Goal: Information Seeking & Learning: Learn about a topic

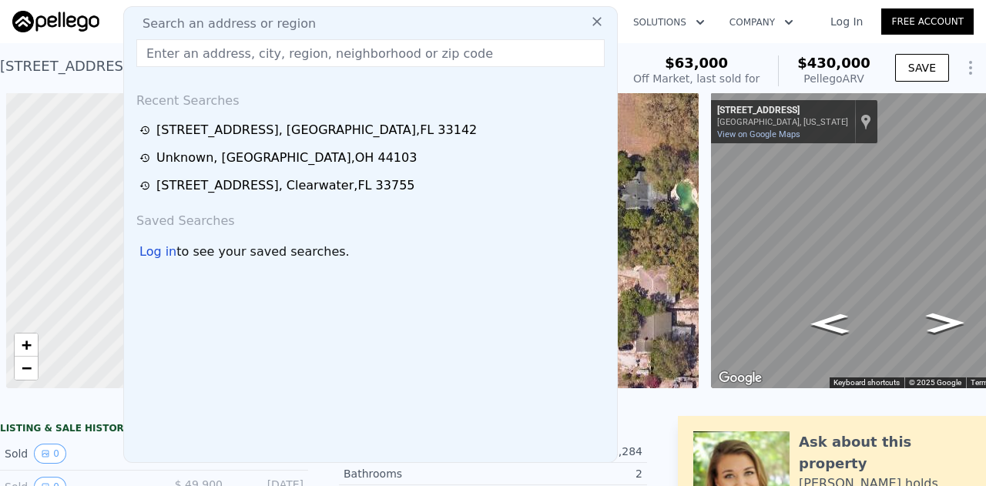
scroll to position [0, 907]
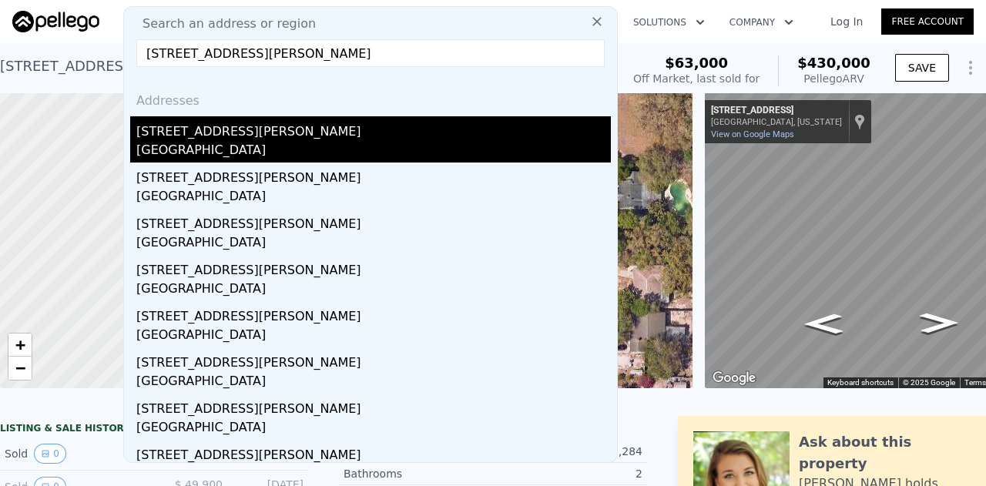
type input "9403 SPOTTSWOOD Road, Jacksonville, FL 32208"
click at [267, 148] on div "Jacksonville, FL 32208" at bounding box center [373, 152] width 474 height 22
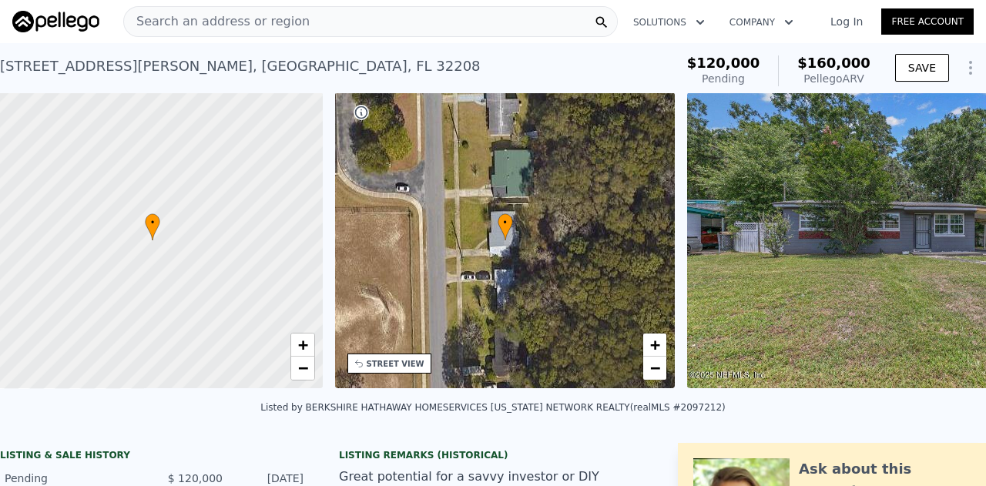
scroll to position [0, 6]
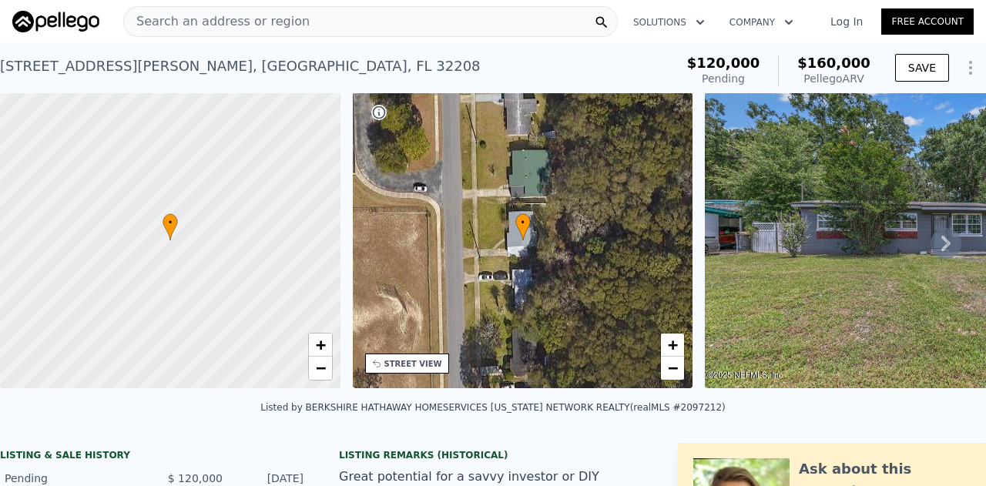
click at [412, 367] on div "STREET VIEW" at bounding box center [413, 364] width 58 height 12
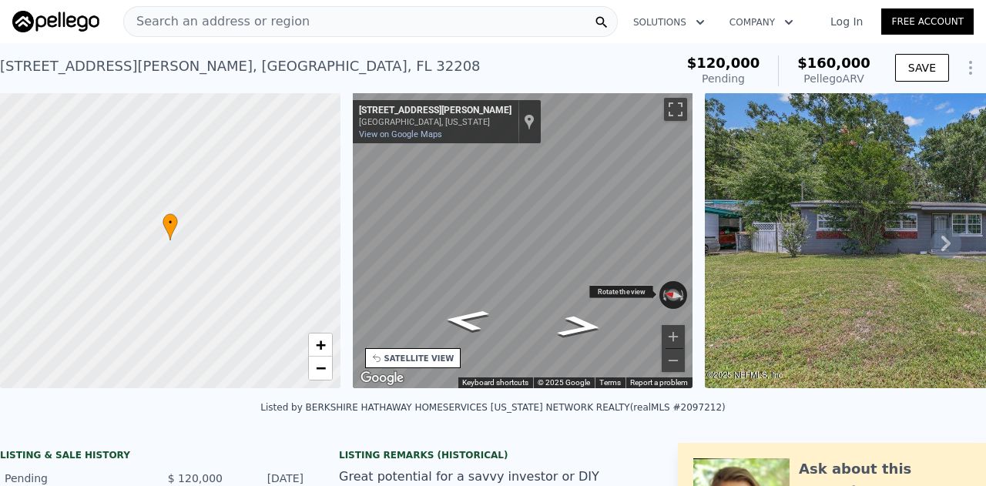
click at [668, 289] on button "Reset the view" at bounding box center [672, 295] width 29 height 17
click at [668, 289] on button "Reset the view" at bounding box center [673, 295] width 12 height 28
click at [662, 294] on button "Rotate counterclockwise" at bounding box center [663, 295] width 8 height 28
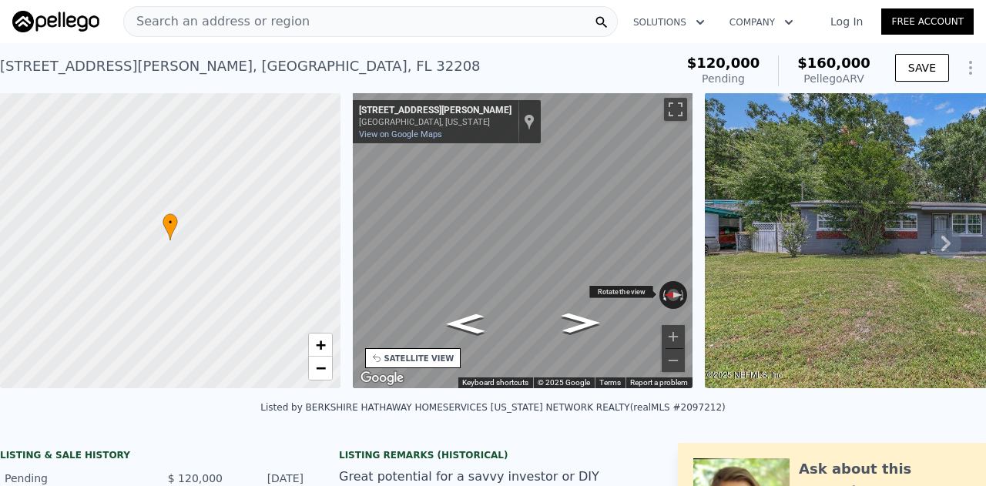
click at [662, 294] on button "Rotate counterclockwise" at bounding box center [663, 295] width 8 height 28
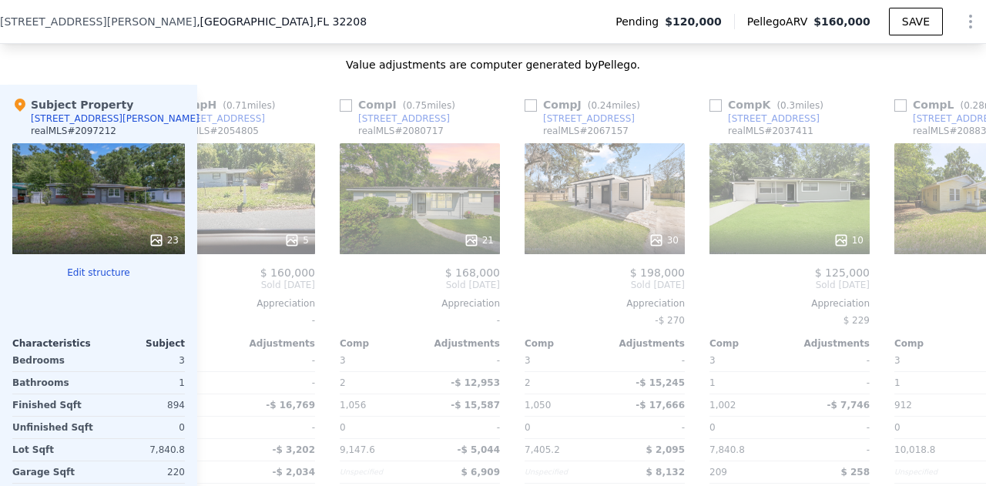
scroll to position [0, 0]
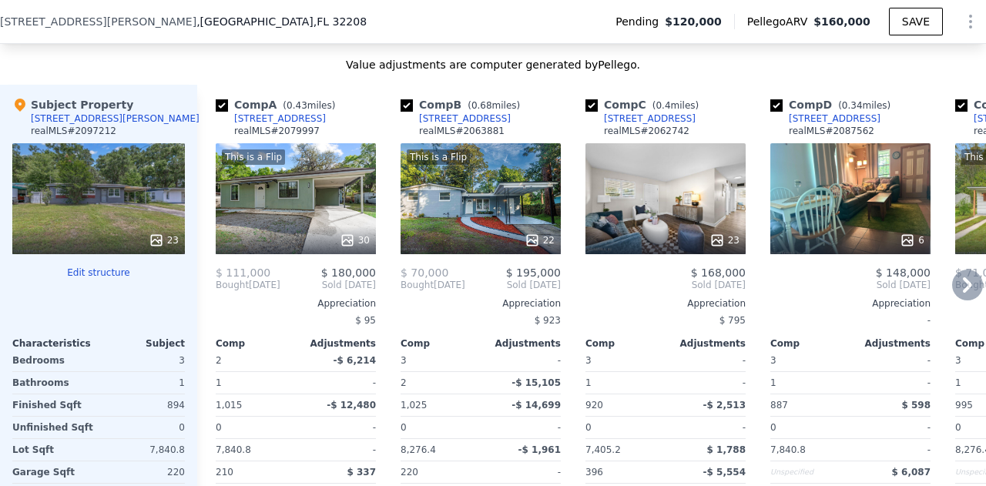
click at [285, 216] on div "This is a Flip 30" at bounding box center [296, 198] width 160 height 111
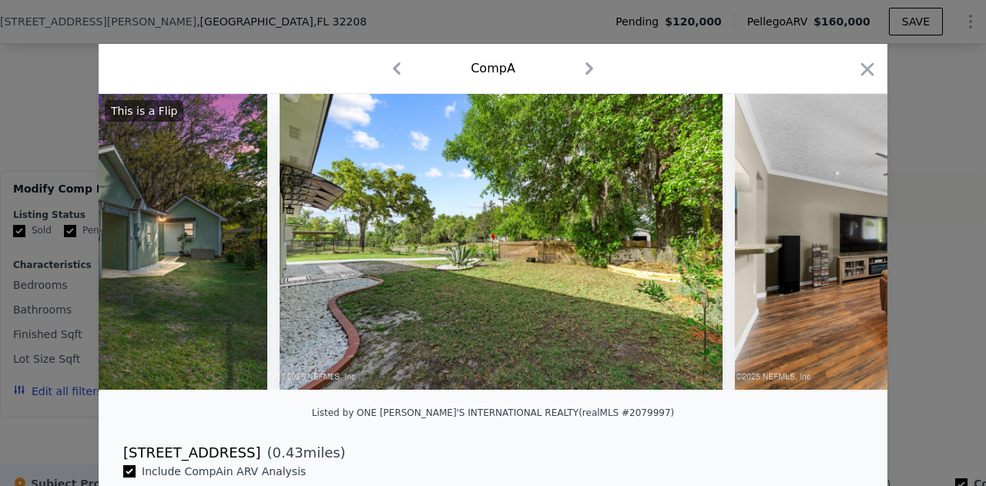
scroll to position [102, 0]
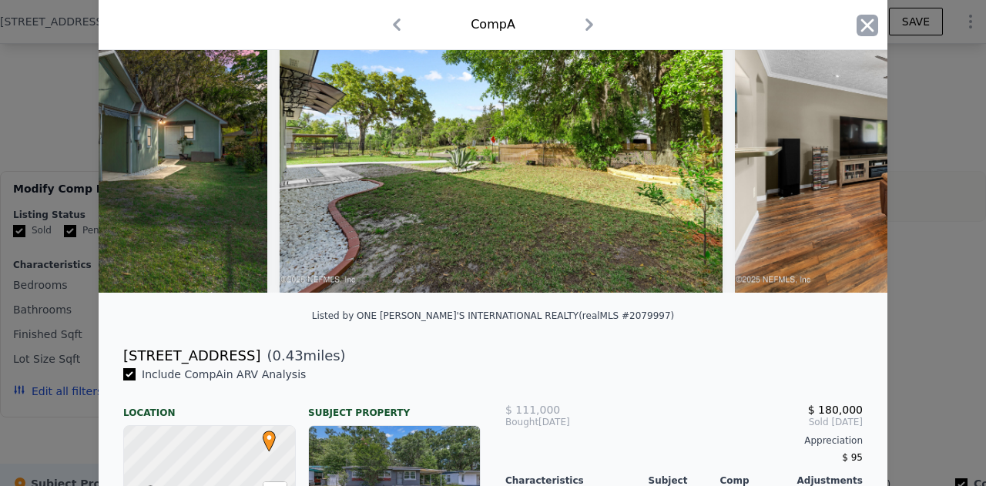
click at [861, 26] on icon "button" at bounding box center [867, 24] width 13 height 13
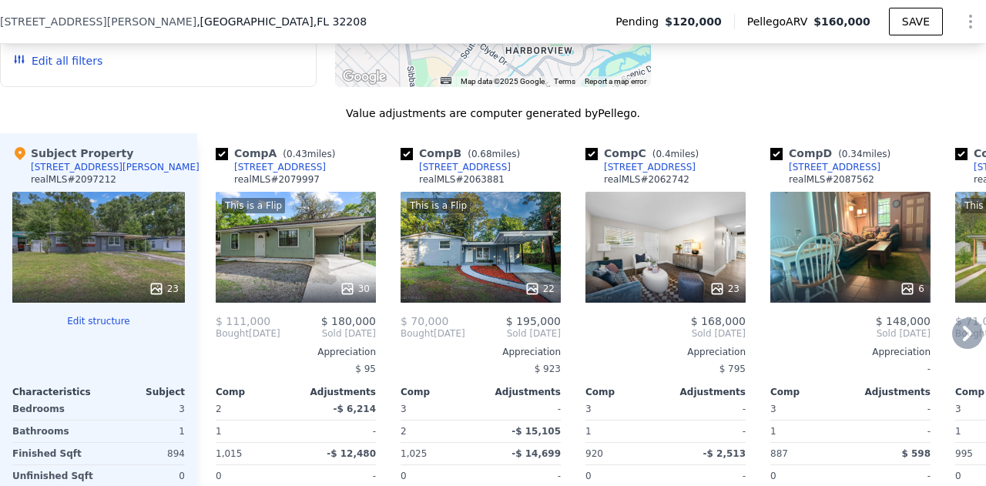
scroll to position [1702, 0]
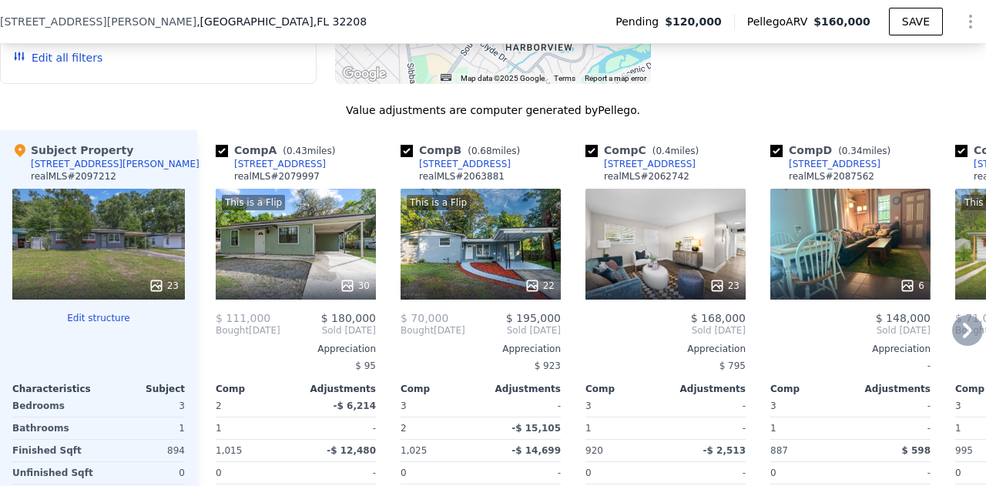
click at [488, 284] on div "22" at bounding box center [480, 285] width 147 height 15
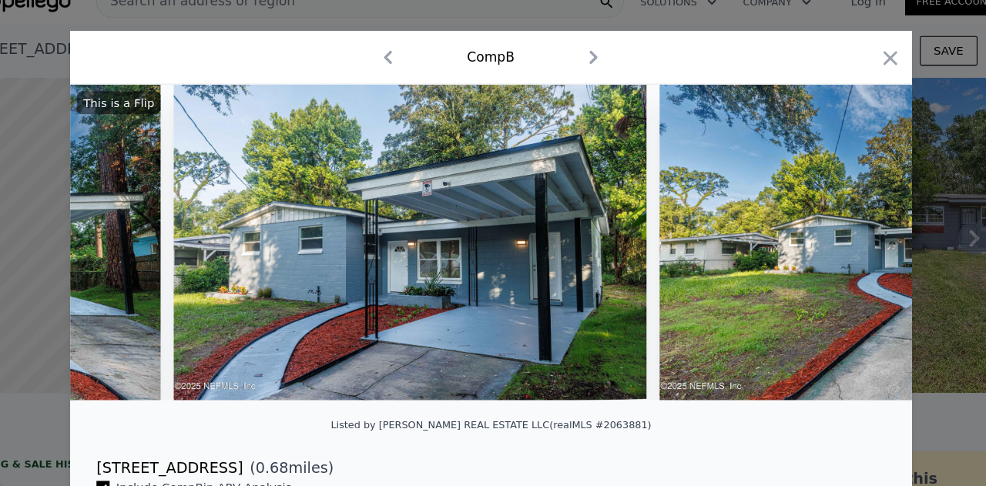
scroll to position [224, 0]
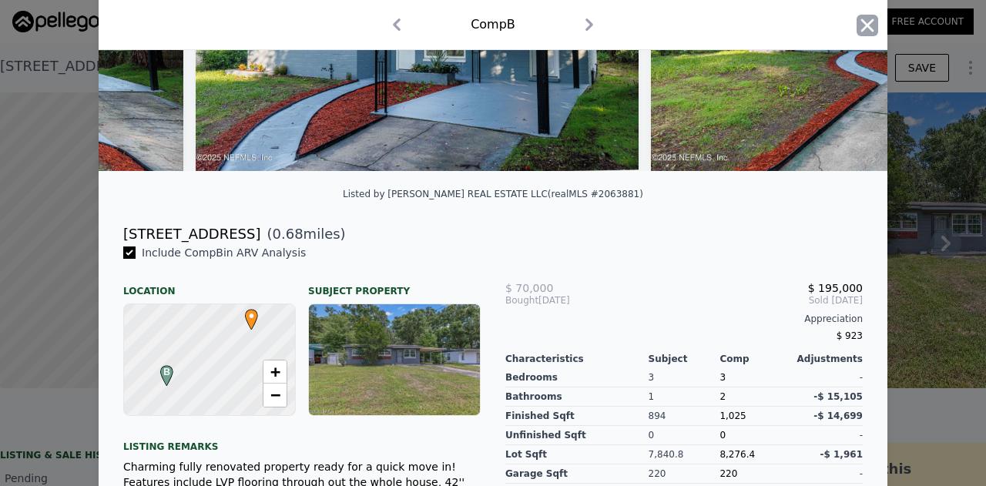
click at [866, 27] on icon "button" at bounding box center [867, 26] width 22 height 22
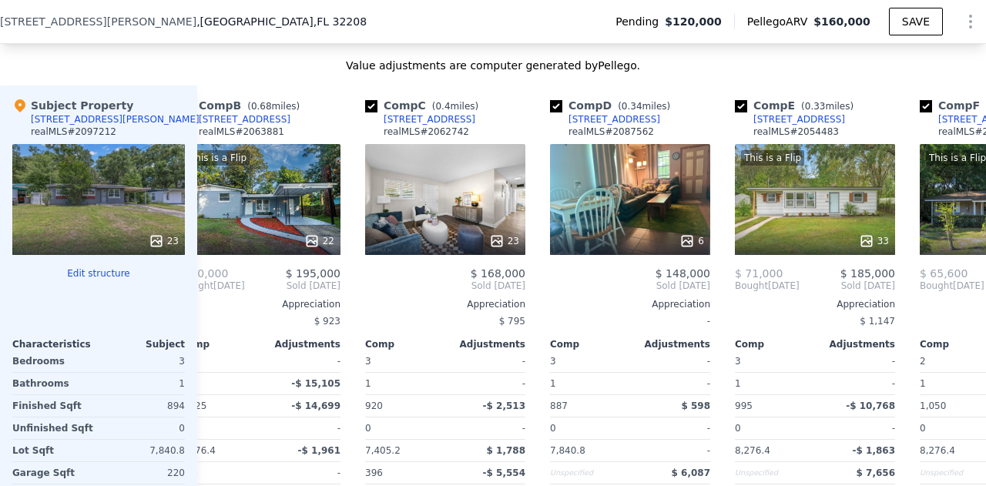
scroll to position [1748, 0]
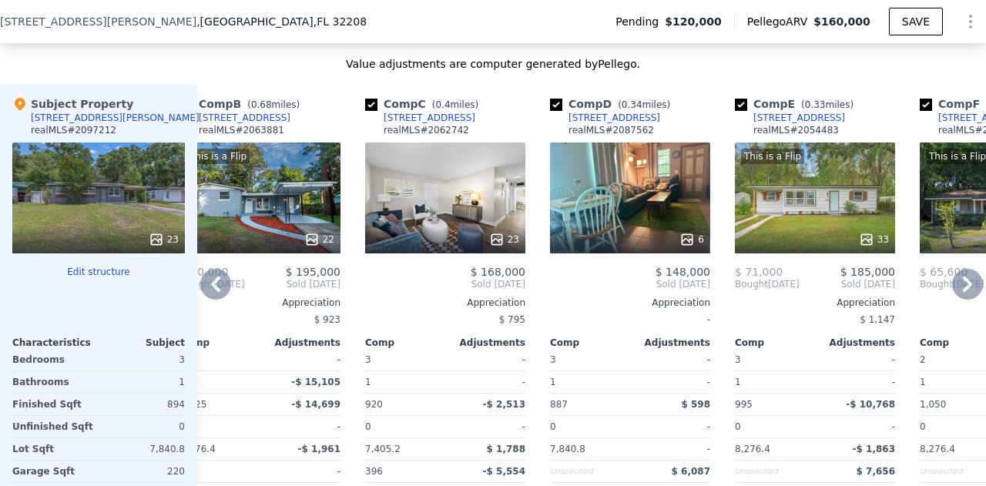
click at [782, 216] on div "This is a Flip 33" at bounding box center [815, 197] width 160 height 111
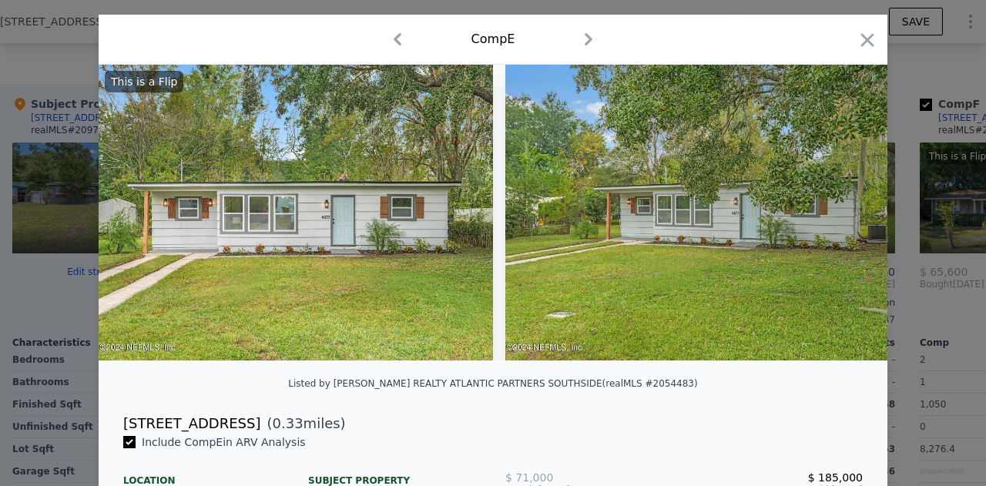
scroll to position [35, 0]
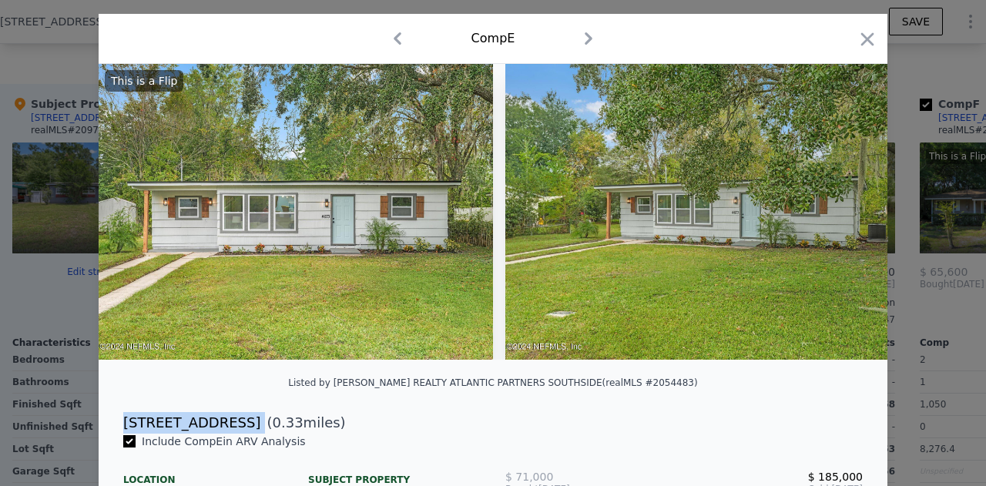
drag, startPoint x: 214, startPoint y: 427, endPoint x: 105, endPoint y: 427, distance: 109.4
click at [111, 427] on div "4673 Suray Ave ( 0.33 miles)" at bounding box center [493, 423] width 764 height 22
copy div "[STREET_ADDRESS]"
click at [856, 32] on icon "button" at bounding box center [867, 39] width 22 height 22
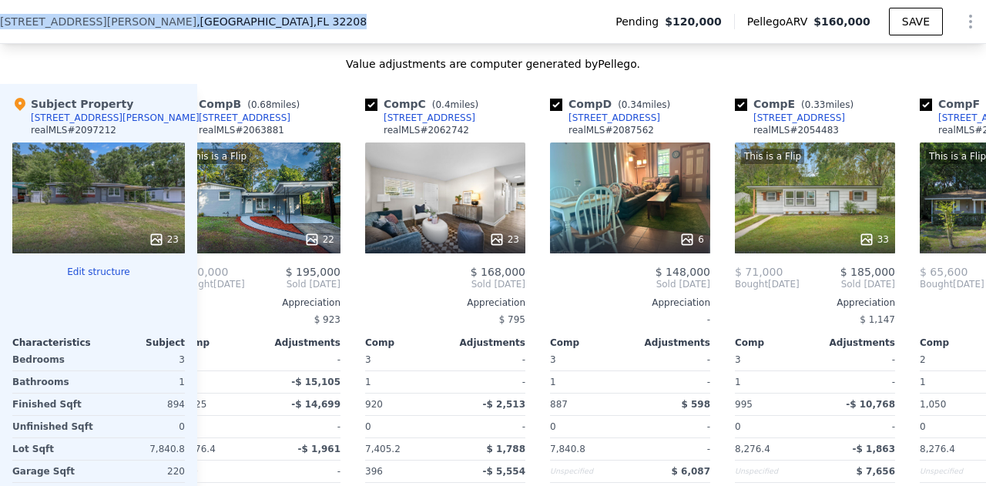
drag, startPoint x: 233, startPoint y: 23, endPoint x: 0, endPoint y: 36, distance: 233.0
click at [0, 36] on div "9403 Spottswood Rd , Jacksonville , FL 32208 Pending $120,000 Pellego ARV $160,…" at bounding box center [493, 21] width 986 height 43
copy div "9403 Spottswood Rd , Jacksonville , FL 32208"
